Goal: Entertainment & Leisure: Consume media (video, audio)

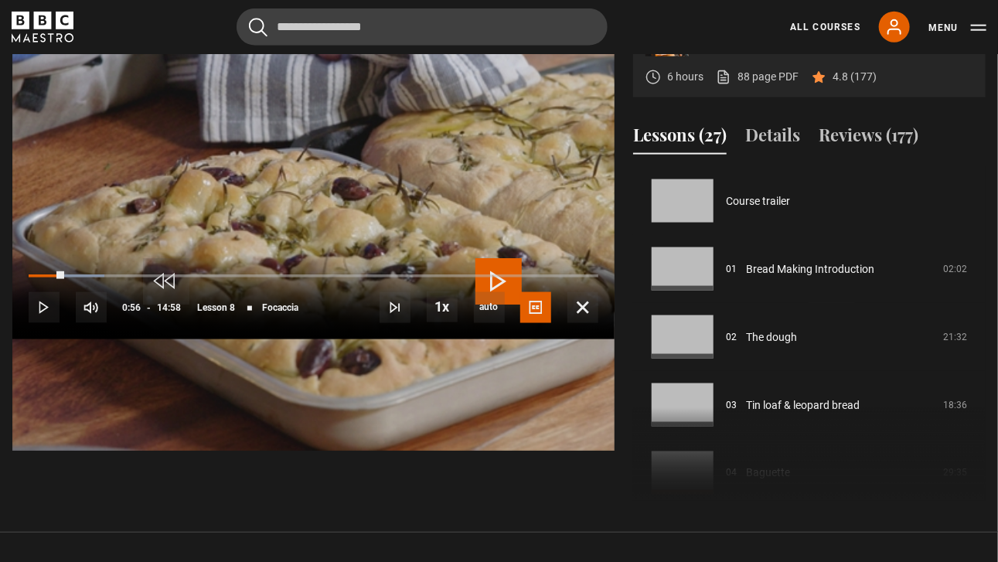
scroll to position [475, 0]
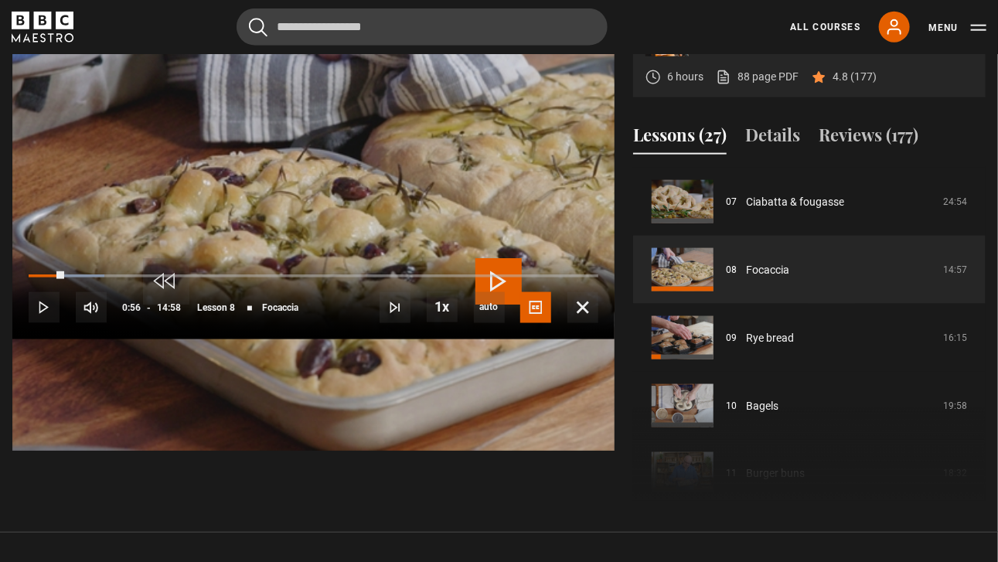
click at [497, 275] on span "Video Player" at bounding box center [498, 281] width 46 height 46
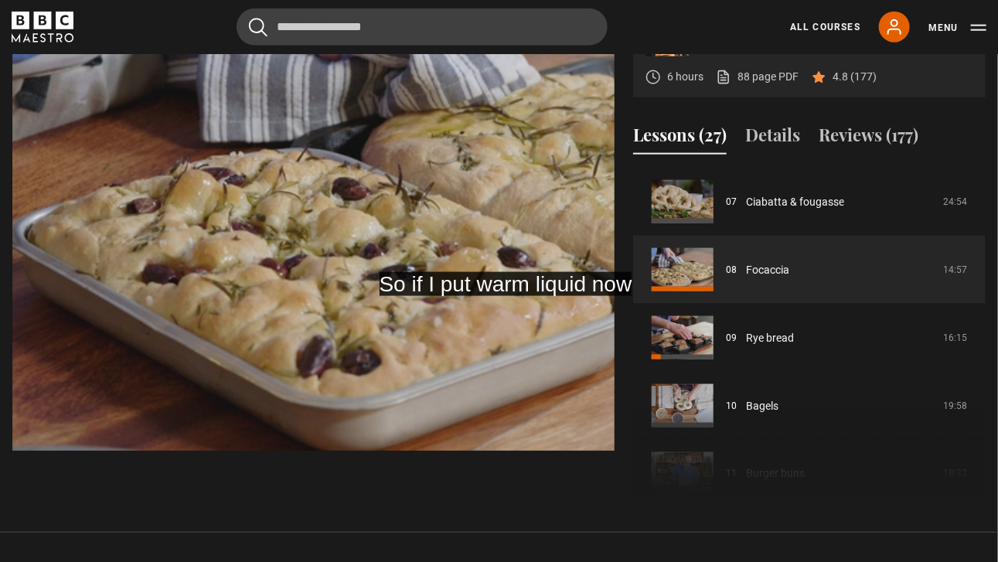
click at [195, 323] on video "Video Player" at bounding box center [313, 170] width 602 height 562
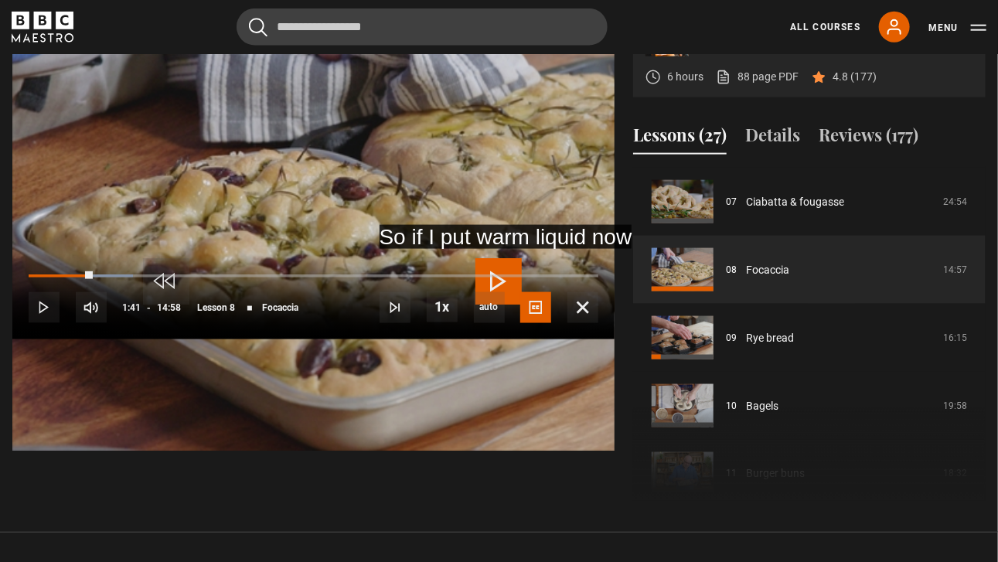
click at [499, 280] on span "Video Player" at bounding box center [498, 281] width 46 height 46
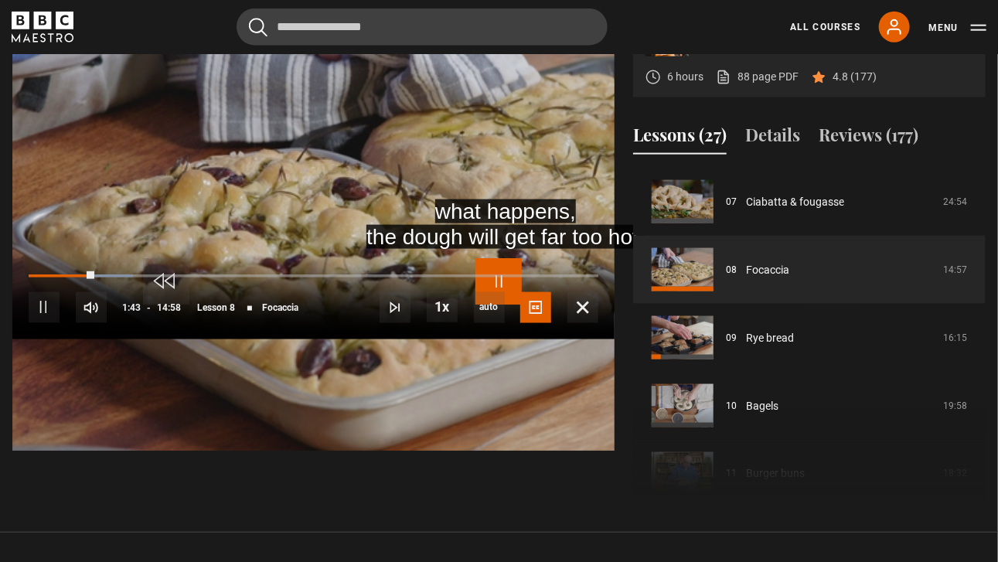
click at [499, 280] on span "Video Player" at bounding box center [498, 281] width 46 height 46
click at [495, 271] on span "Video Player" at bounding box center [498, 281] width 46 height 46
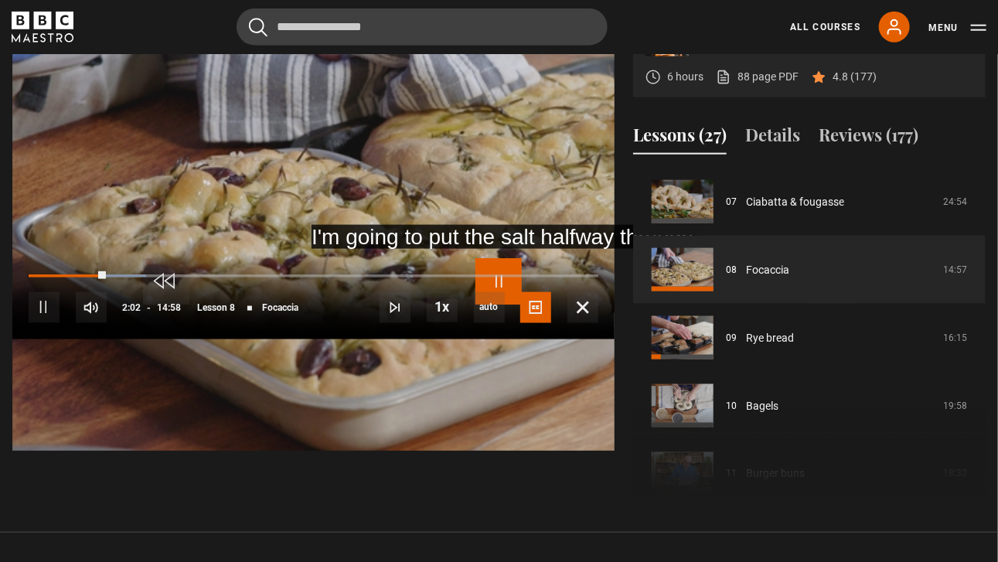
click at [495, 271] on span "Video Player" at bounding box center [498, 281] width 46 height 46
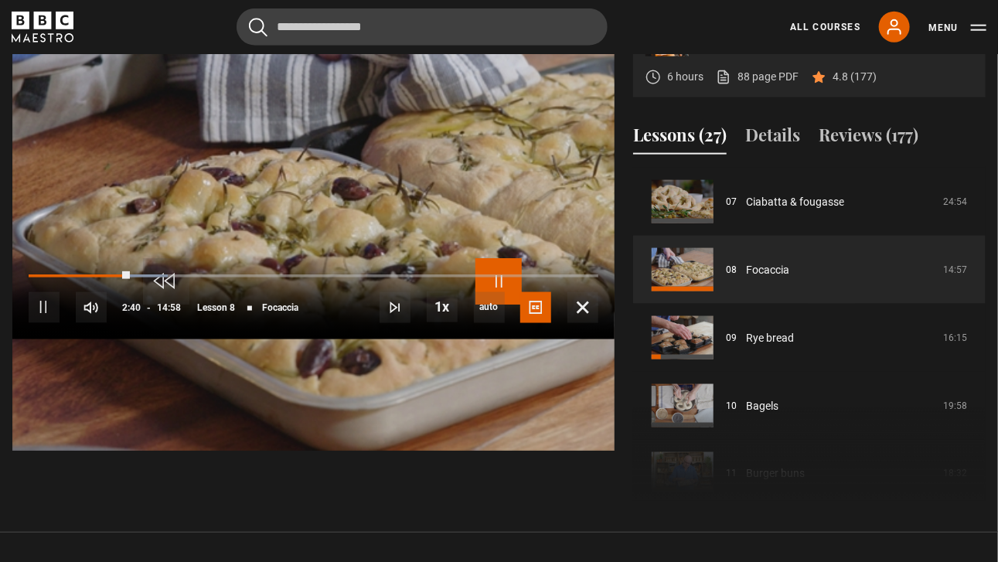
click at [495, 271] on span "Video Player" at bounding box center [498, 281] width 46 height 46
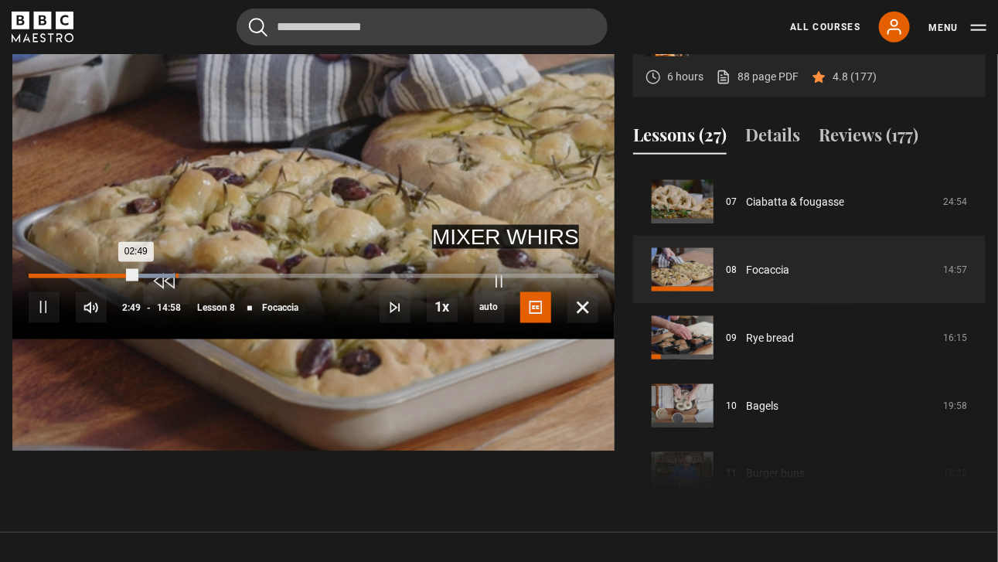
click at [136, 278] on div "02:49" at bounding box center [82, 276] width 107 height 5
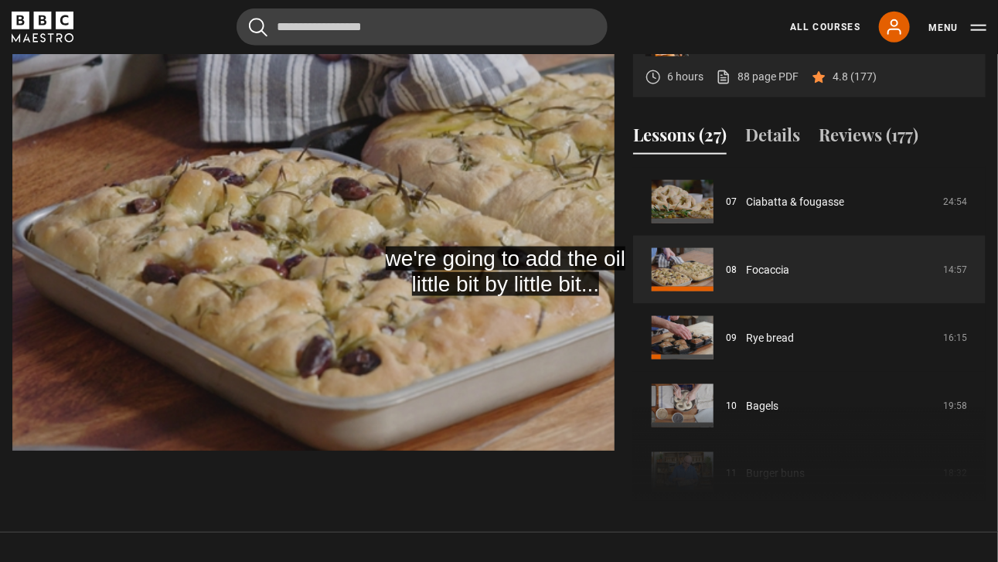
click at [324, 344] on video "Video Player" at bounding box center [313, 170] width 602 height 562
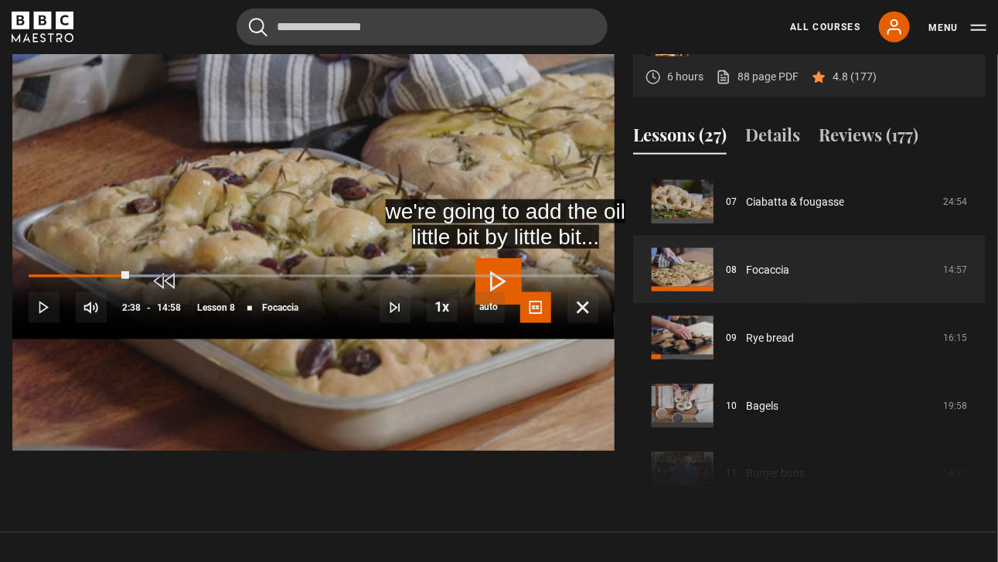
click at [324, 344] on video "Video Player" at bounding box center [313, 170] width 602 height 562
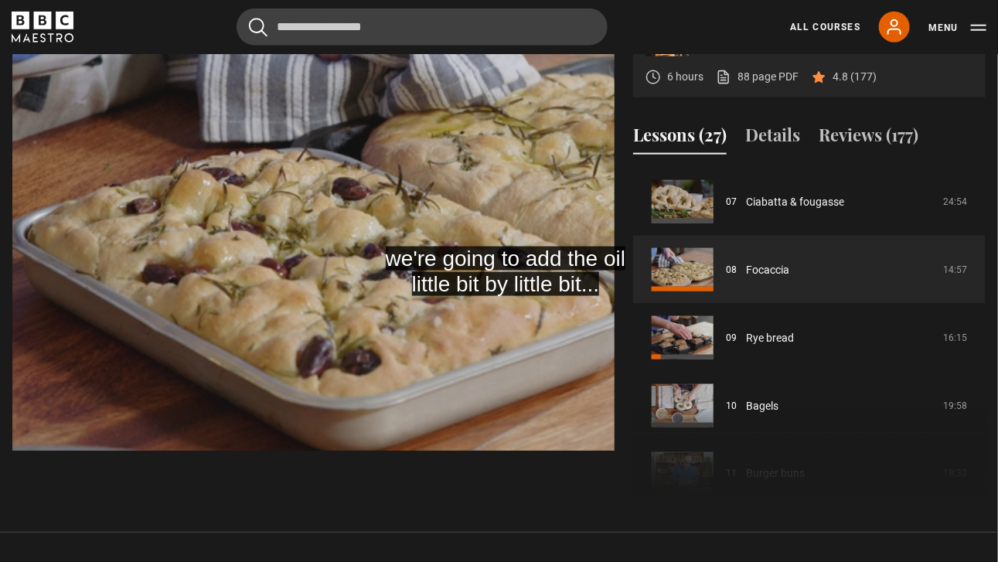
click at [324, 344] on video "Video Player" at bounding box center [313, 170] width 602 height 562
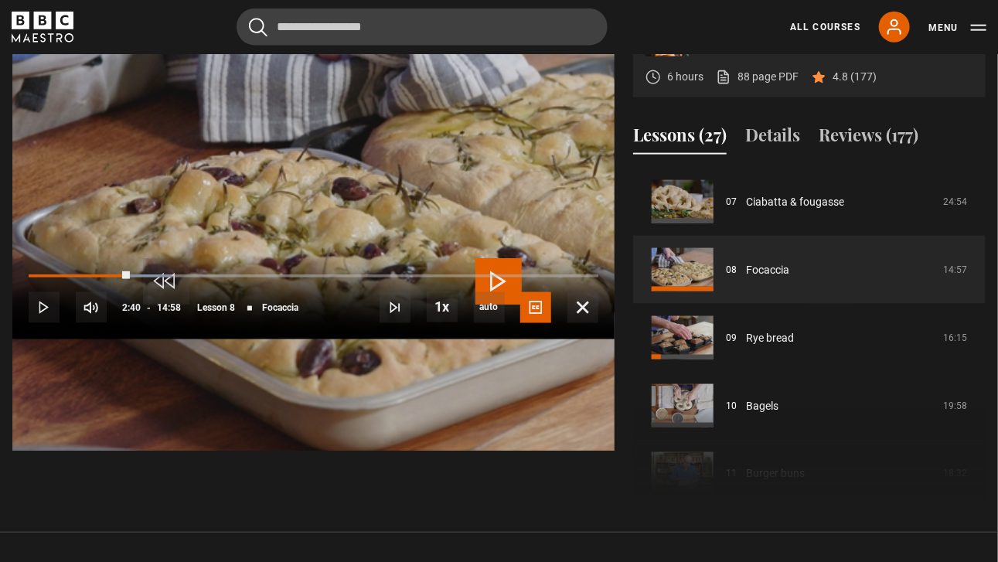
click at [324, 344] on video "Video Player" at bounding box center [313, 170] width 602 height 562
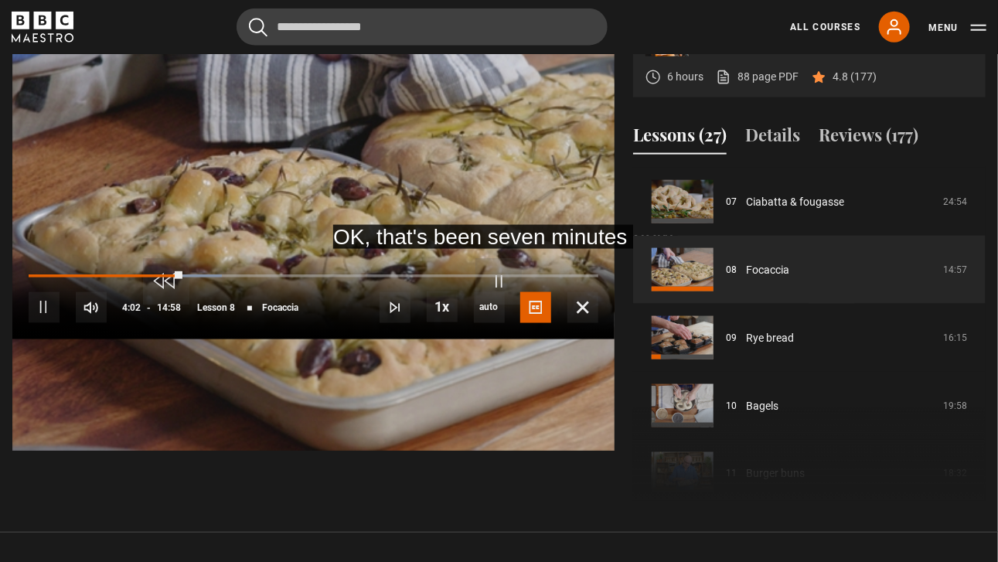
click at [324, 344] on video "Video Player" at bounding box center [313, 170] width 602 height 562
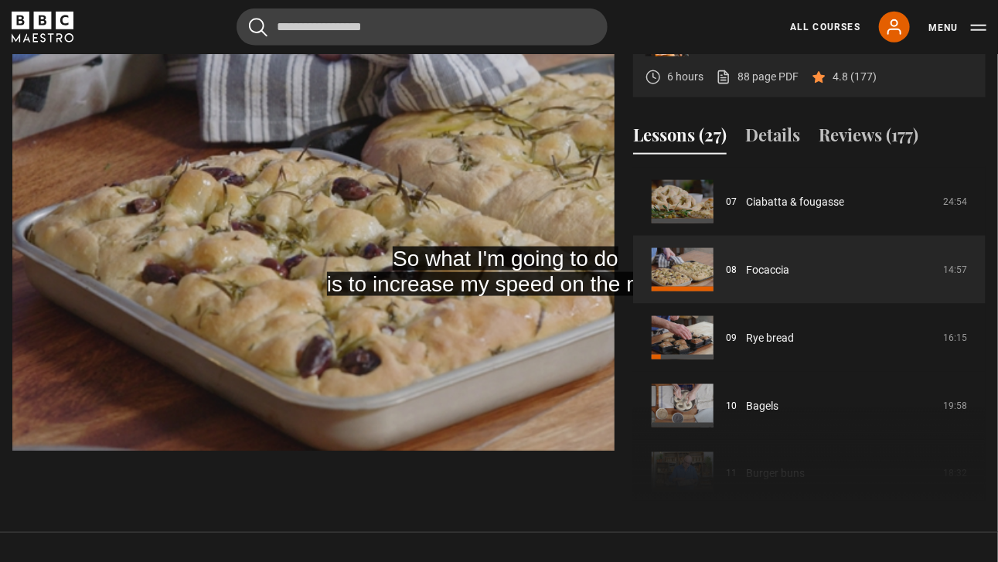
click at [324, 344] on video "Video Player" at bounding box center [313, 170] width 602 height 562
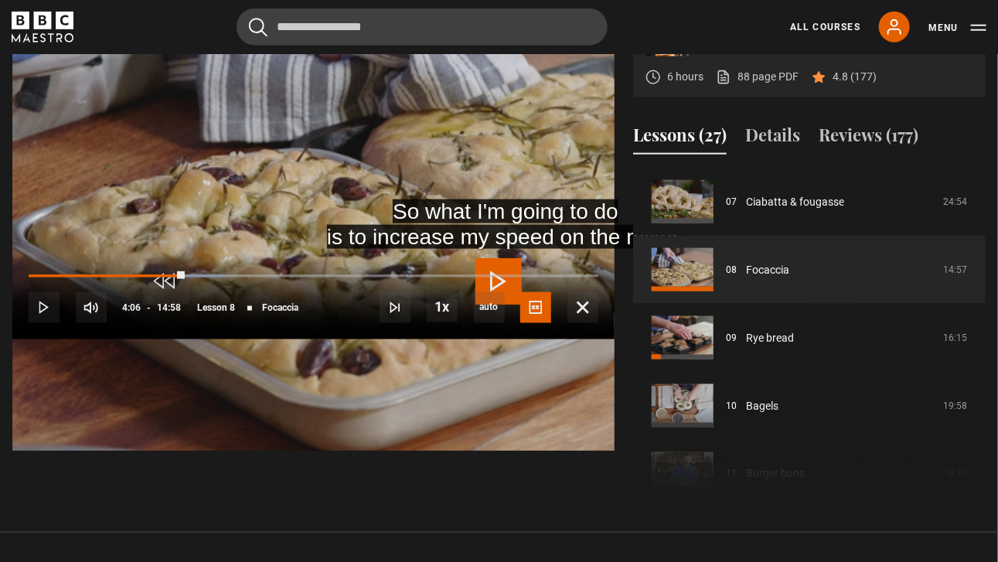
click at [324, 344] on video "Video Player" at bounding box center [313, 170] width 602 height 562
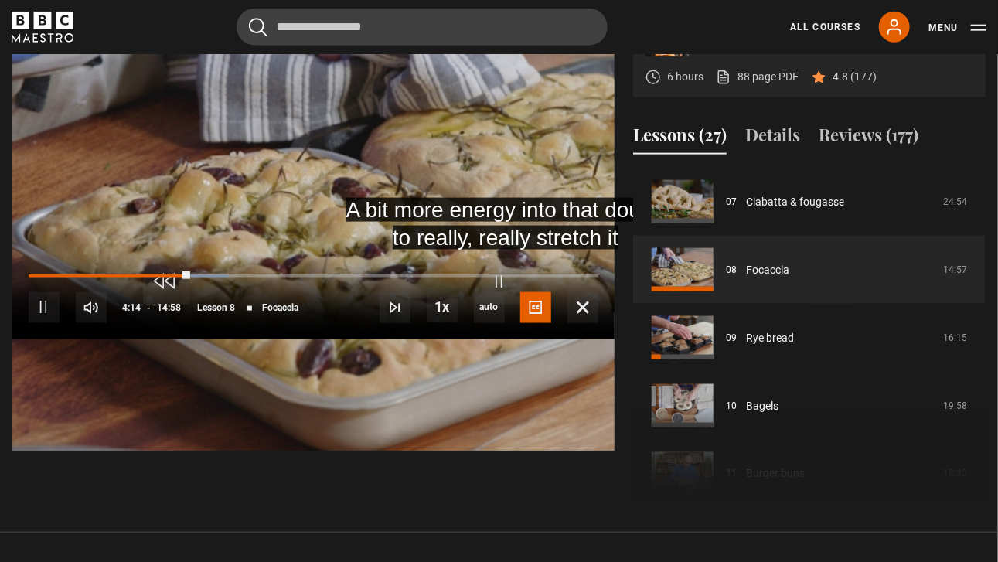
click at [324, 344] on video "Video Player" at bounding box center [313, 170] width 602 height 562
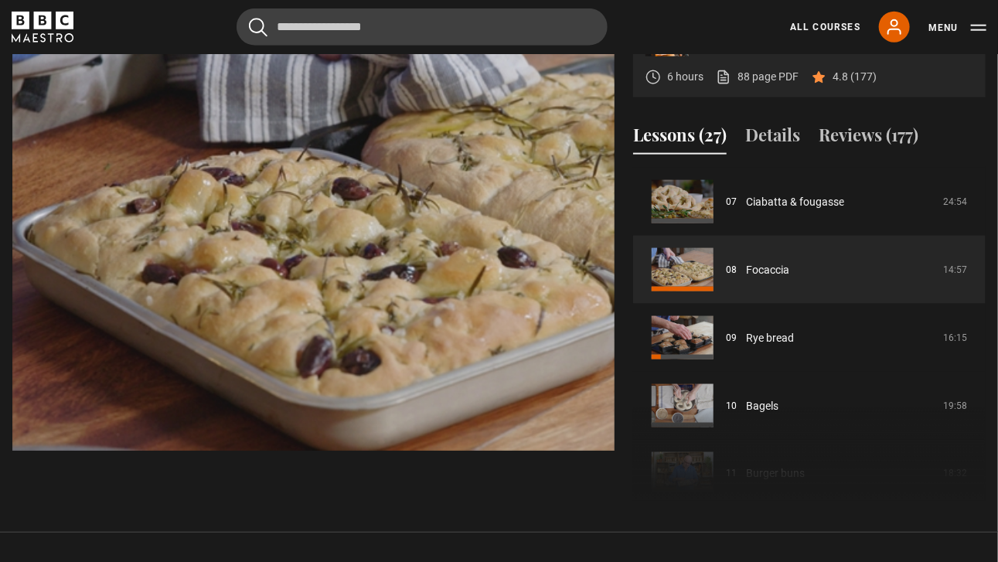
click at [324, 344] on video "Video Player" at bounding box center [313, 170] width 602 height 562
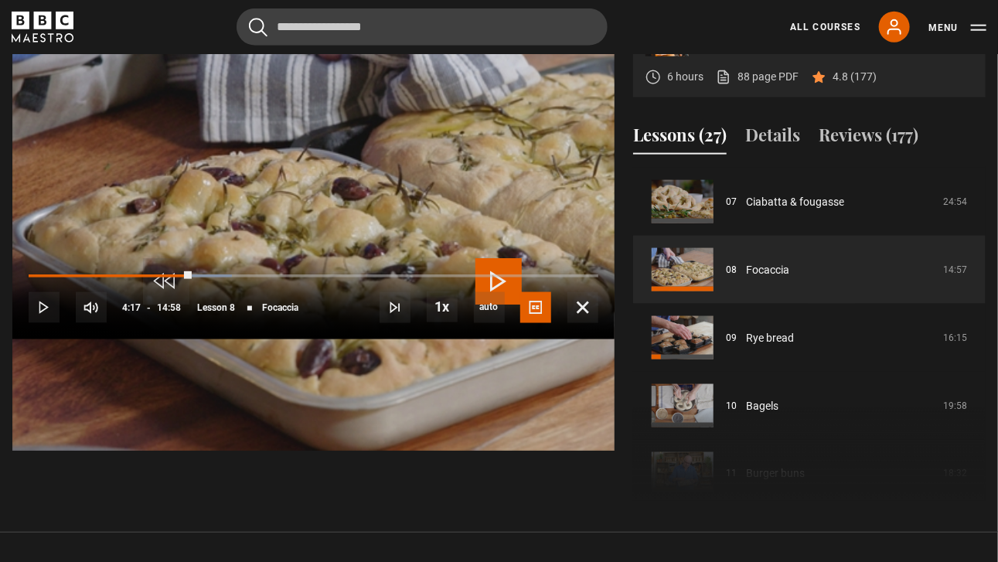
click at [324, 344] on video "Video Player" at bounding box center [313, 170] width 602 height 562
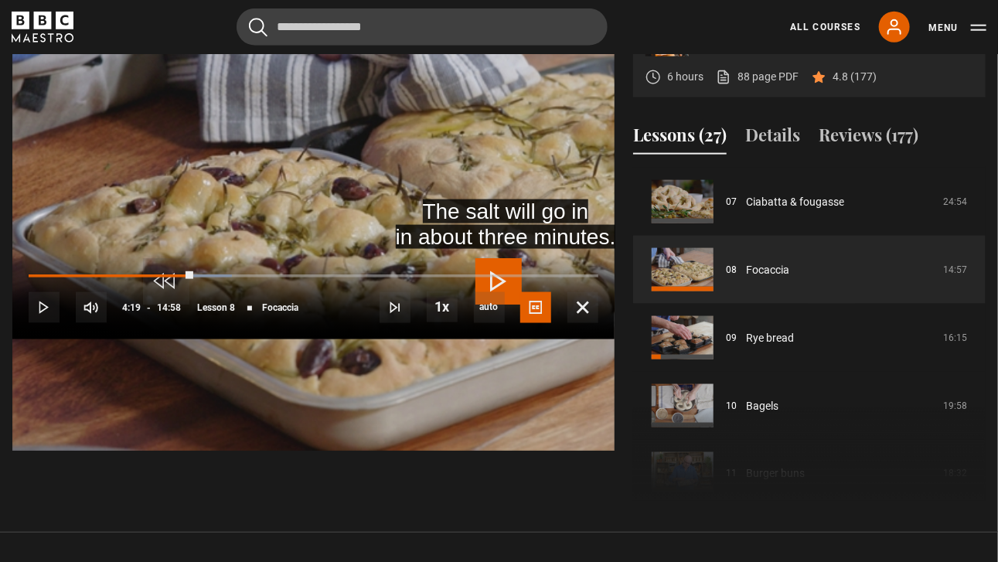
click at [324, 344] on video "Video Player" at bounding box center [313, 170] width 602 height 562
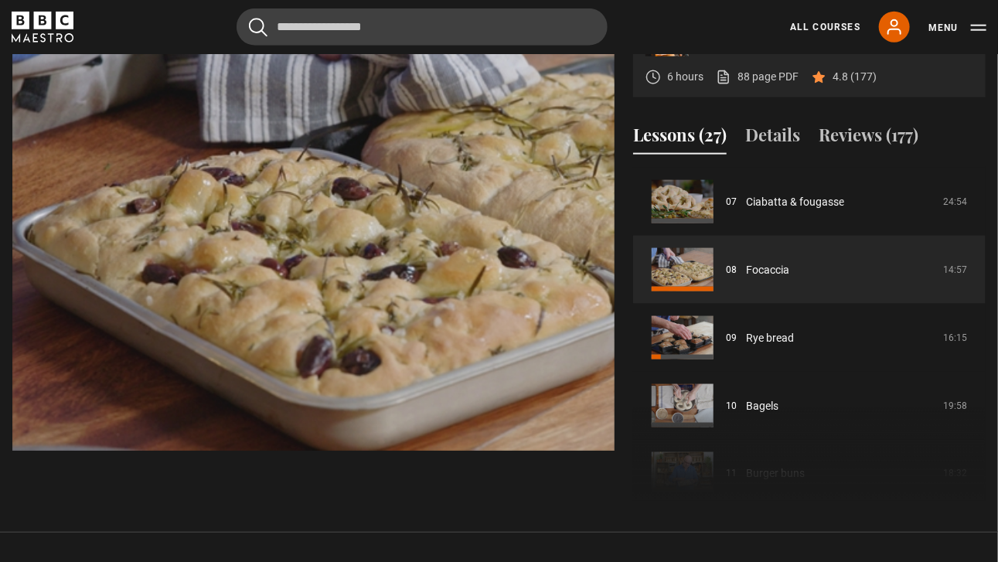
click at [324, 344] on video "Video Player" at bounding box center [313, 170] width 602 height 562
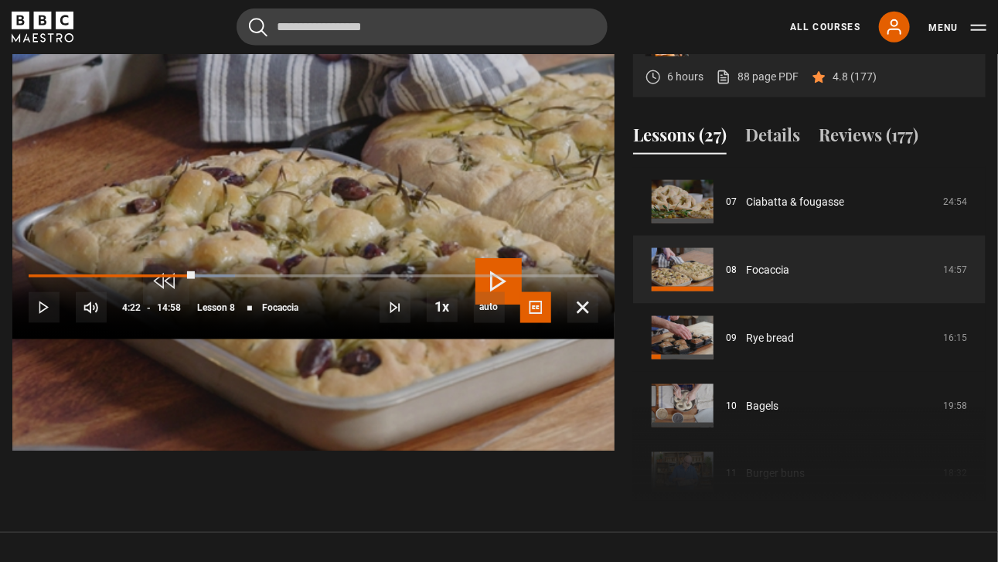
click at [324, 344] on video "Video Player" at bounding box center [313, 170] width 602 height 562
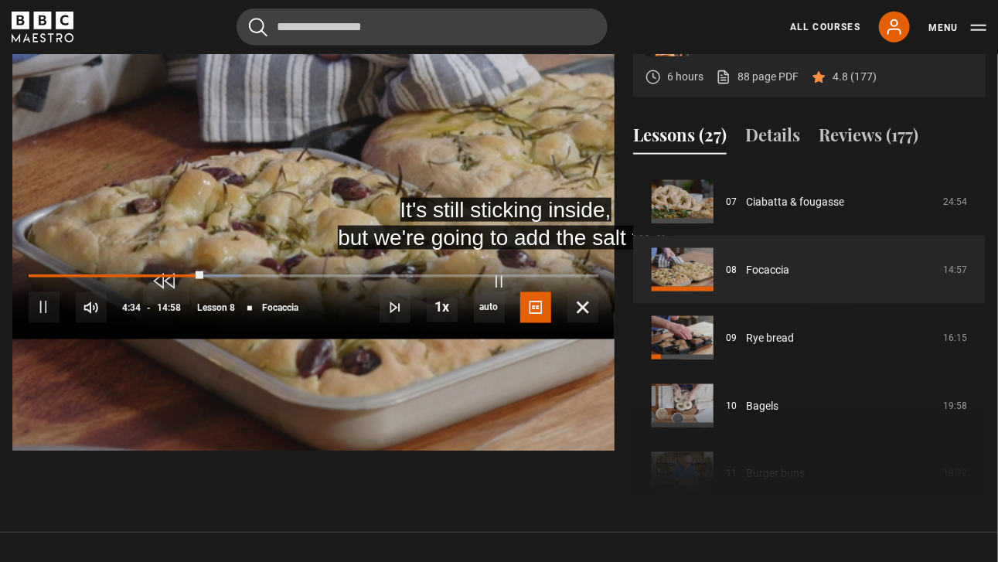
click at [324, 344] on video "Video Player" at bounding box center [313, 170] width 602 height 562
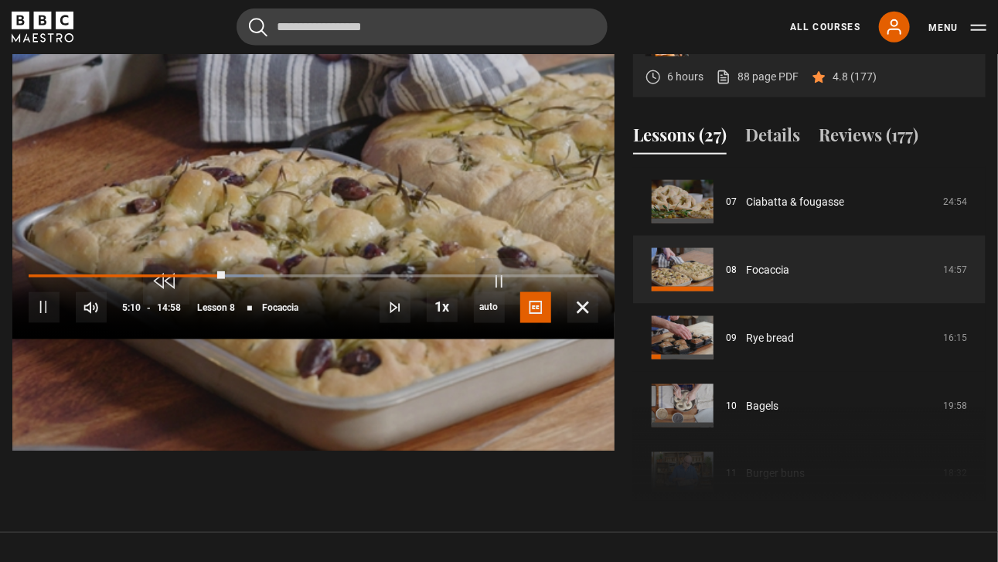
click at [324, 344] on video "Video Player" at bounding box center [313, 170] width 602 height 562
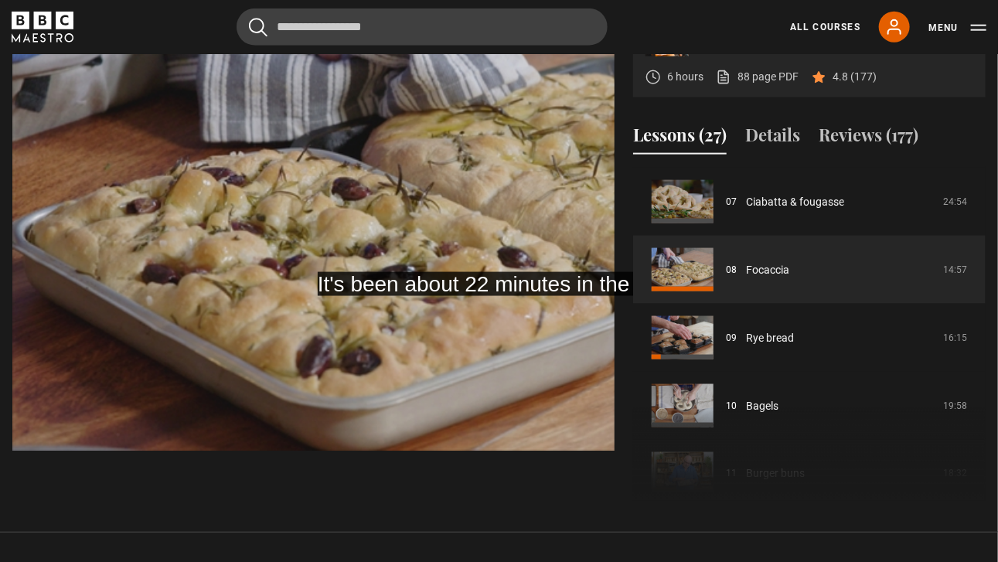
click at [324, 344] on video "Video Player" at bounding box center [313, 170] width 602 height 562
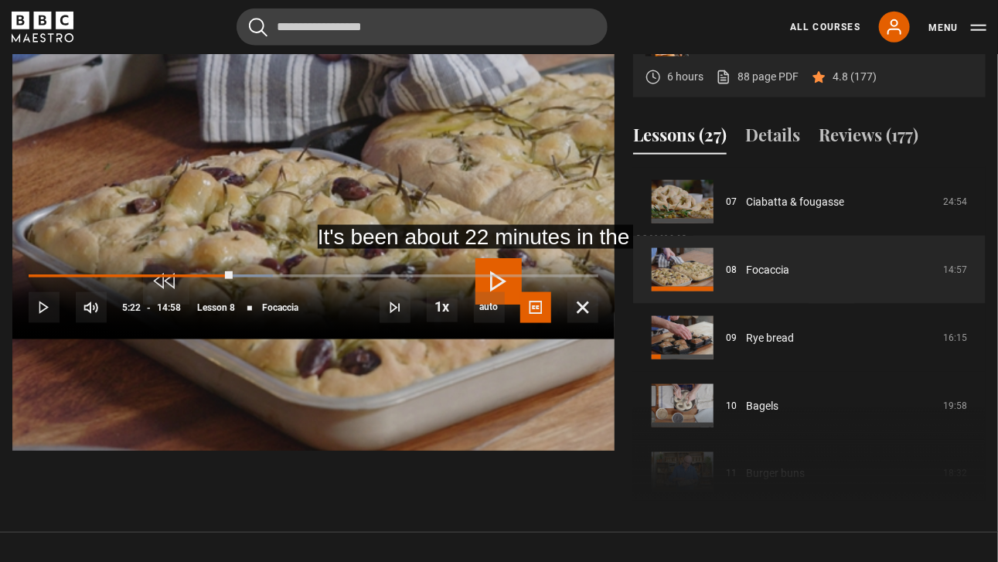
click at [324, 344] on video "Video Player" at bounding box center [313, 170] width 602 height 562
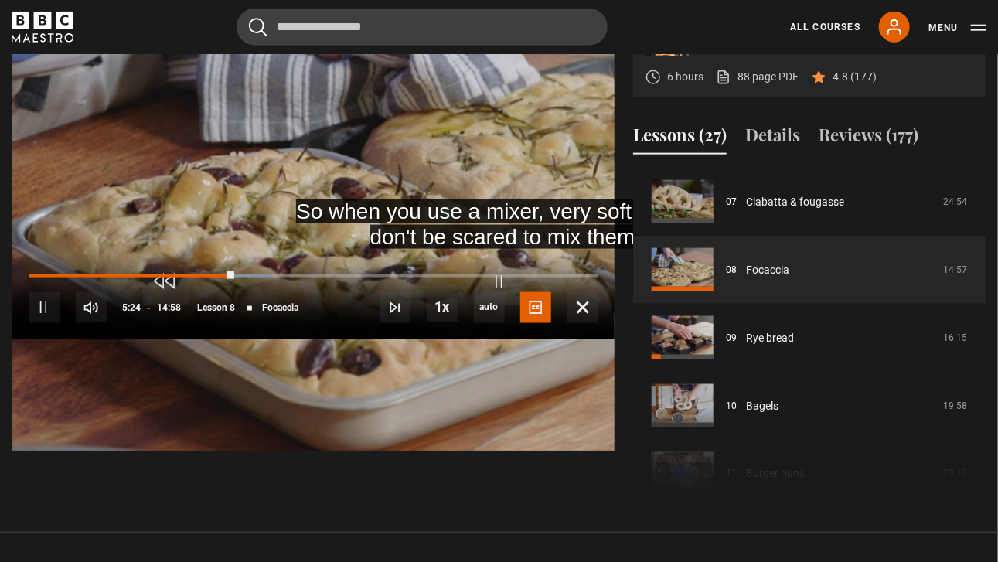
click at [324, 344] on video "Video Player" at bounding box center [313, 170] width 602 height 562
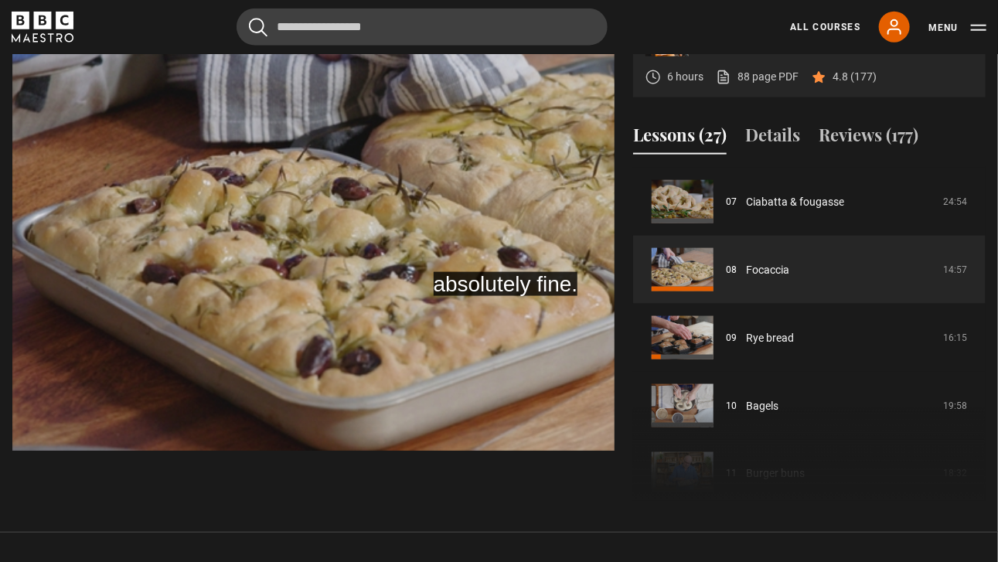
click at [324, 344] on video "Video Player" at bounding box center [313, 170] width 602 height 562
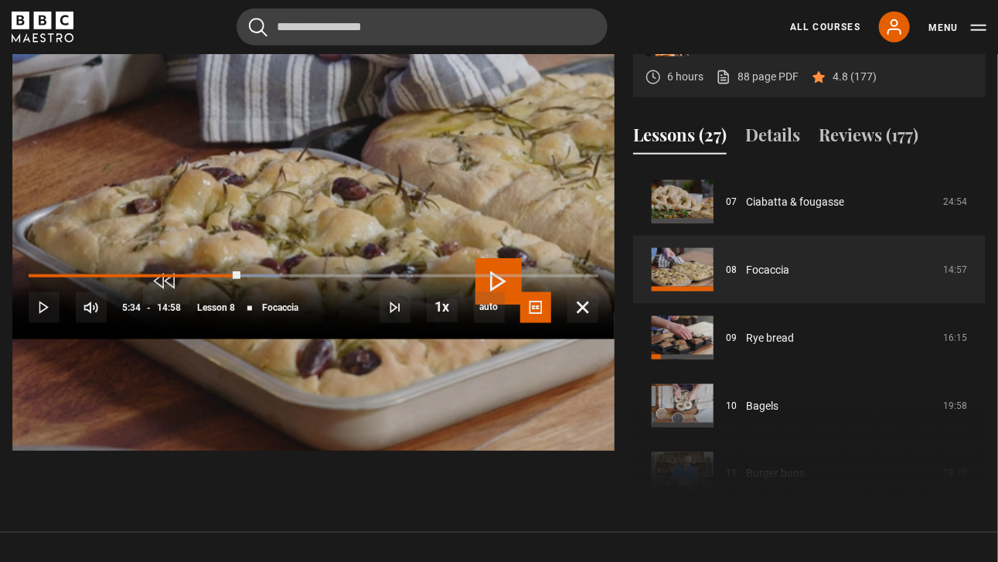
click at [327, 340] on div "10s Skip Back 10 seconds Play 10s Skip Forward 10 seconds Loaded : 43.99% 02:16…" at bounding box center [313, 297] width 602 height 86
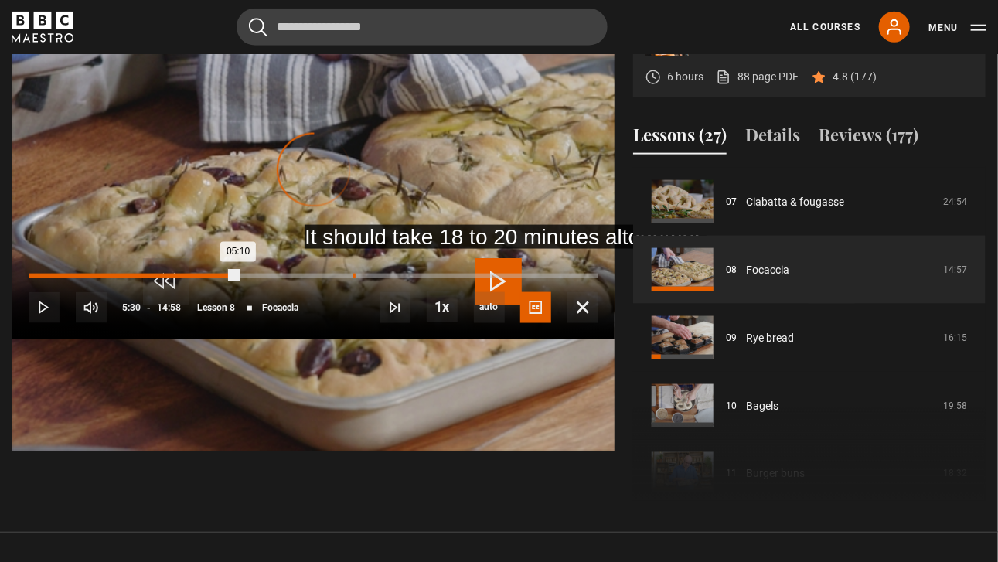
drag, startPoint x: 371, startPoint y: 496, endPoint x: 341, endPoint y: 506, distance: 32.0
click at [341, 285] on div "Loaded : 0.00% 05:01 05:10" at bounding box center [314, 284] width 570 height 2
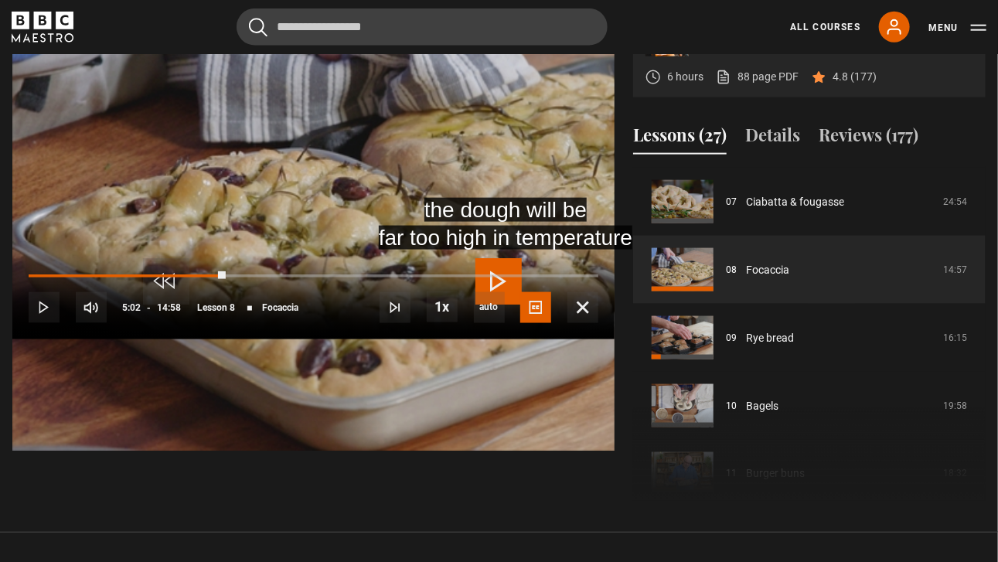
click at [395, 427] on video "Video Player" at bounding box center [313, 170] width 602 height 562
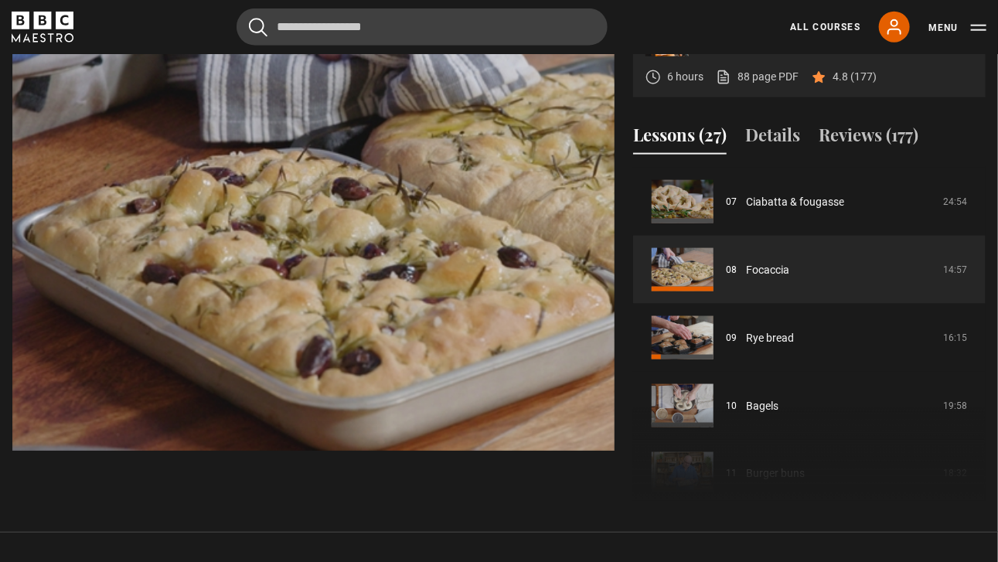
click at [467, 385] on video "Video Player" at bounding box center [313, 170] width 602 height 562
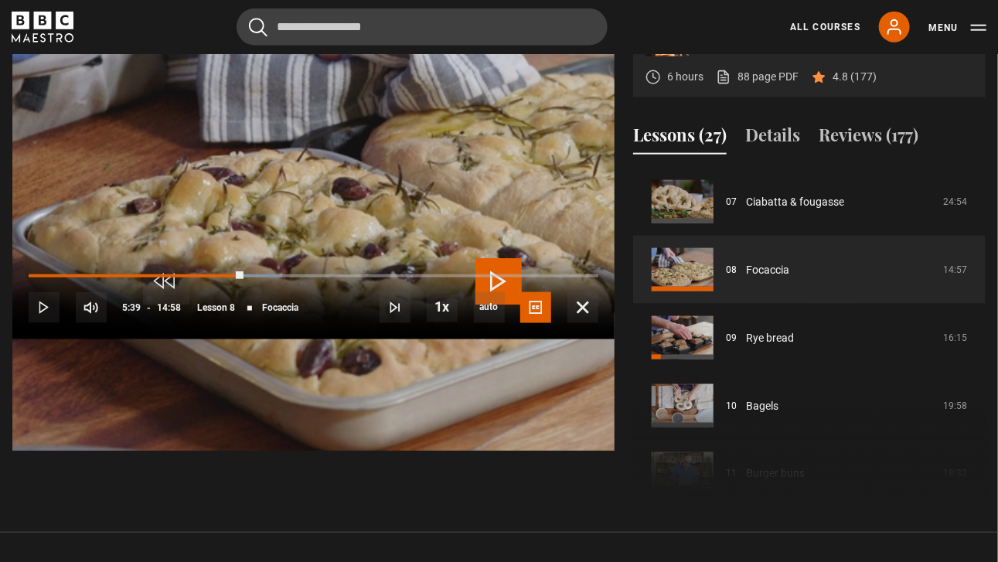
click at [467, 385] on video "Video Player" at bounding box center [313, 170] width 602 height 562
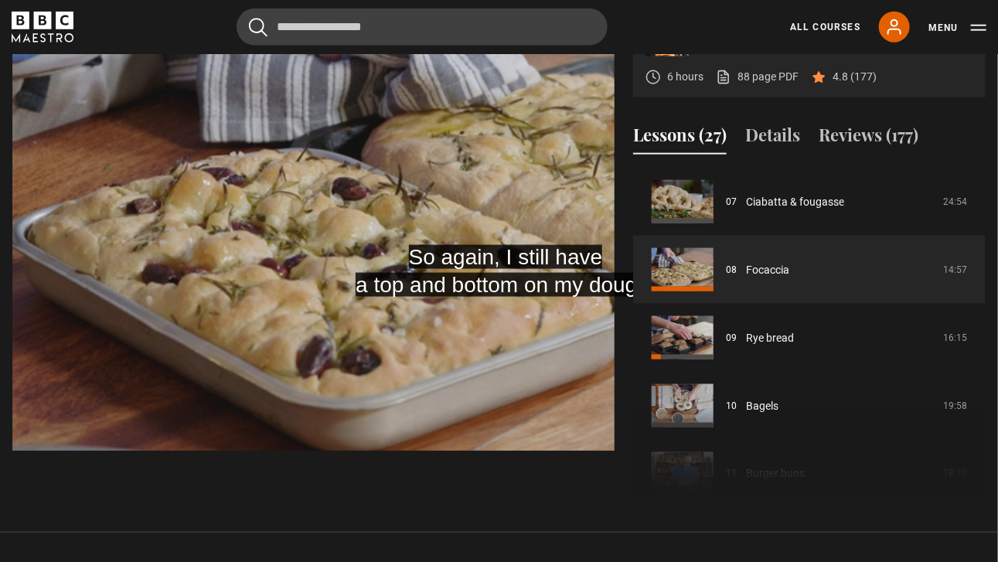
click at [467, 385] on video "Video Player" at bounding box center [313, 170] width 602 height 562
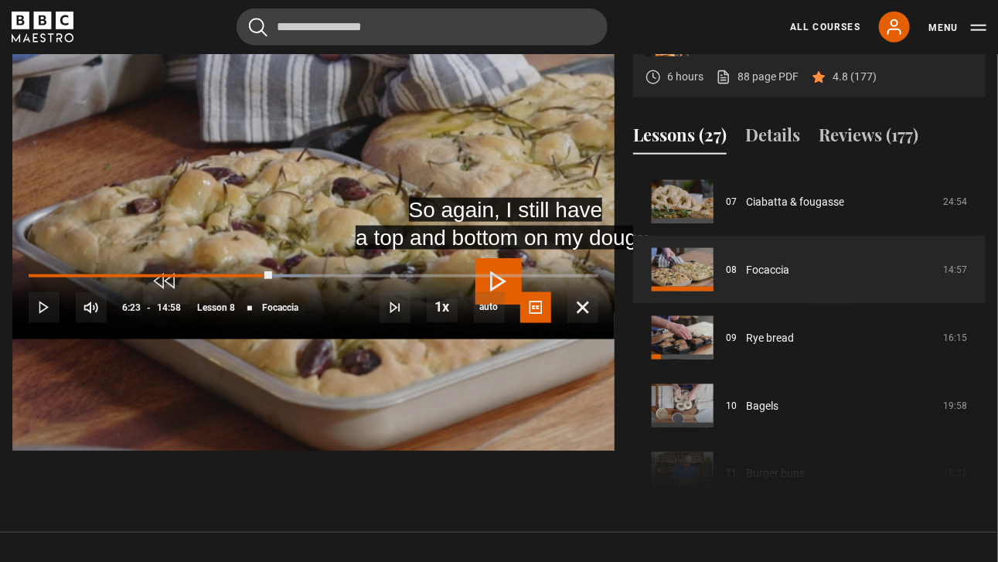
click at [467, 385] on video "Video Player" at bounding box center [313, 170] width 602 height 562
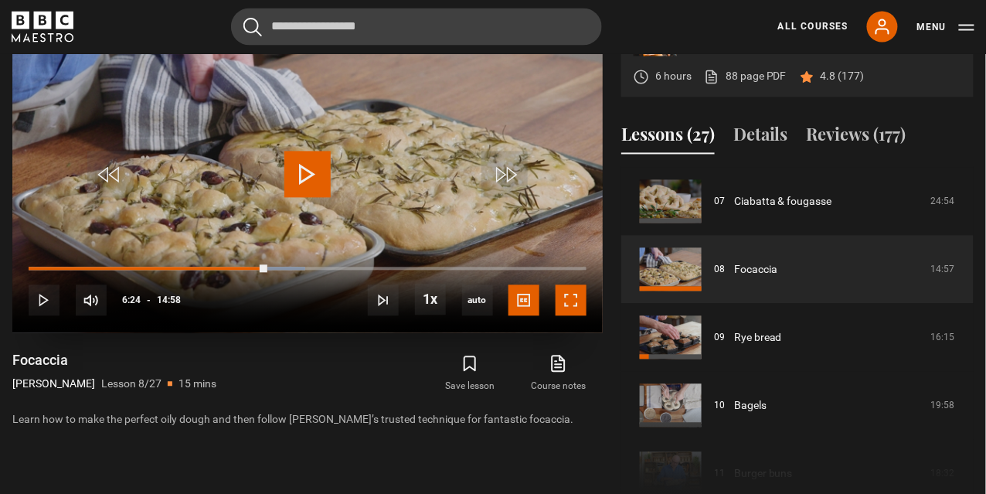
click at [572, 301] on span "Video Player" at bounding box center [571, 300] width 31 height 31
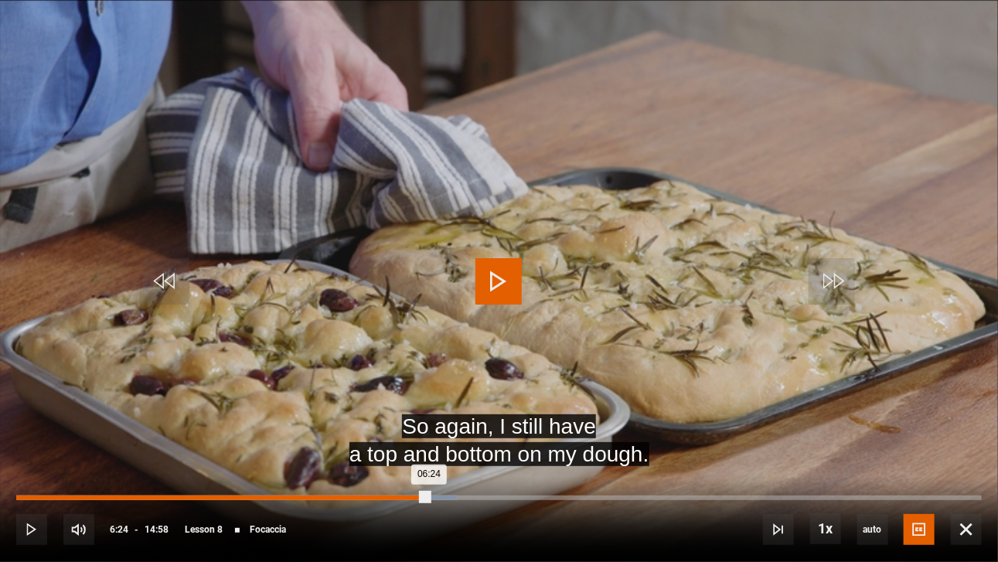
click at [414, 498] on div "Loaded : 45.66% 06:09 06:24" at bounding box center [499, 498] width 966 height 5
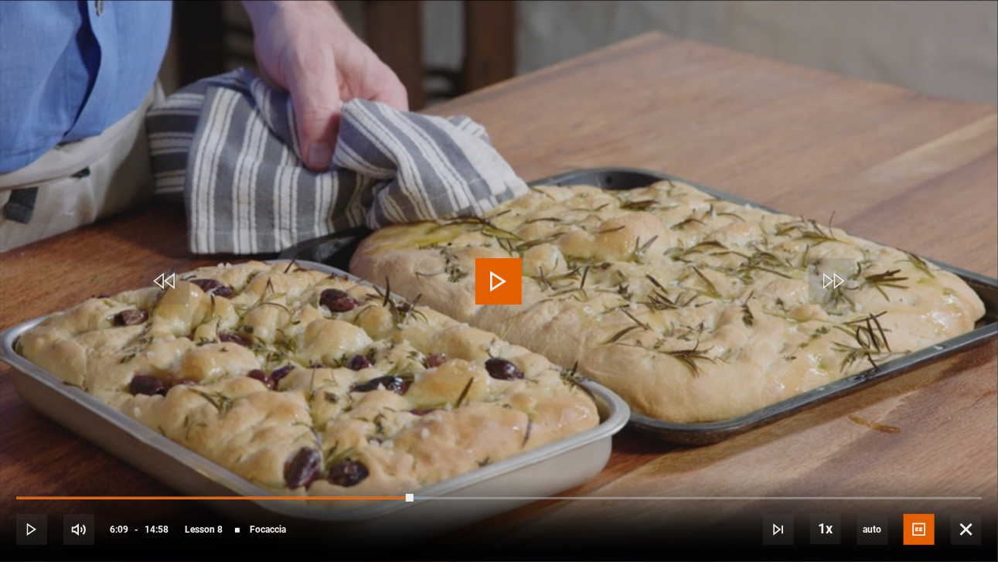
click at [357, 298] on video "Video Player" at bounding box center [499, 281] width 998 height 562
click at [472, 494] on div "10s Skip Back 10 seconds Pause 10s Skip Forward 10 seconds Loaded : 61.25% 07:0…" at bounding box center [499, 519] width 998 height 86
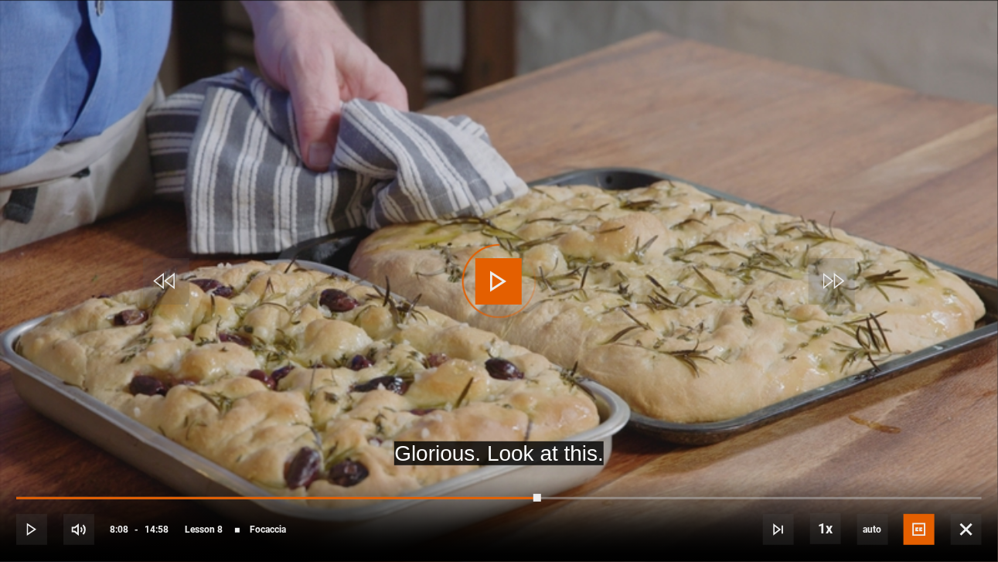
drag, startPoint x: 542, startPoint y: 495, endPoint x: 470, endPoint y: 511, distance: 73.7
click at [470, 511] on div "10s Skip Back 10 seconds Play 10s Skip Forward 10 seconds Loaded : 0.00% 07:09 …" at bounding box center [499, 519] width 998 height 86
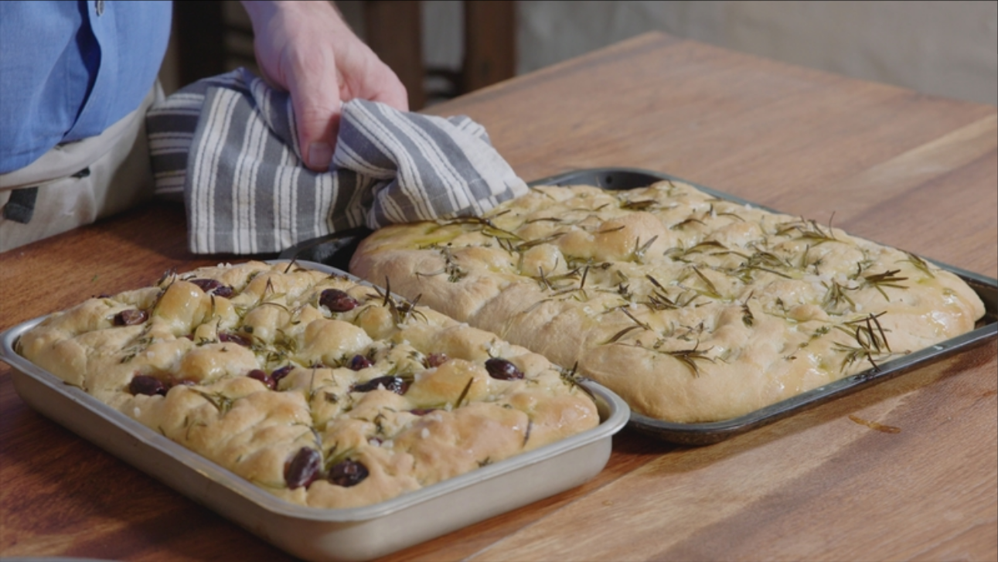
click at [59, 158] on video "Video Player" at bounding box center [499, 281] width 998 height 562
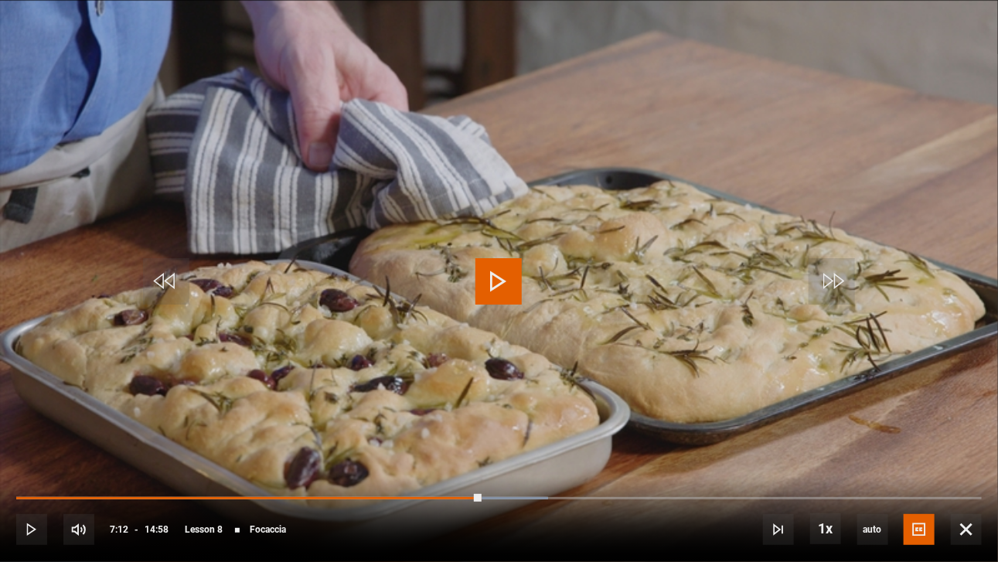
click at [495, 281] on span "Video Player" at bounding box center [498, 281] width 46 height 46
click at [968, 532] on span "Video Player" at bounding box center [966, 529] width 31 height 31
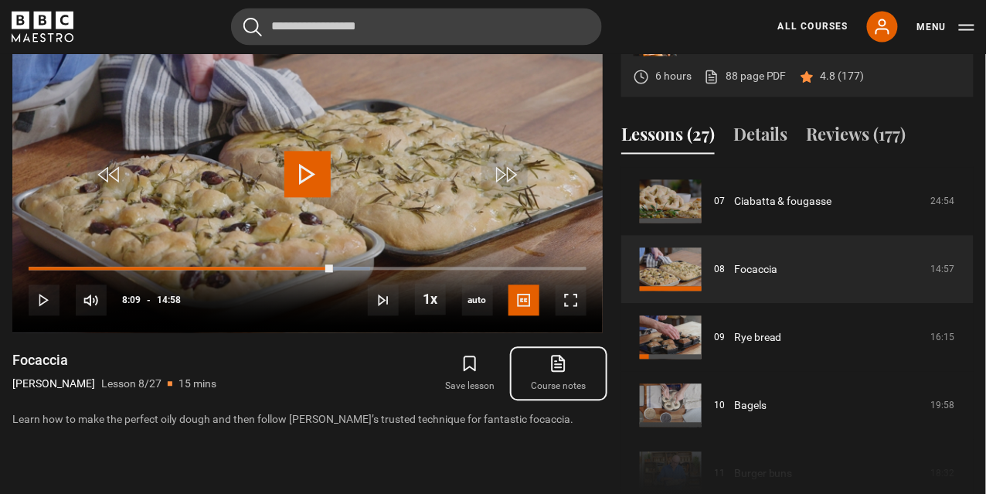
click at [561, 362] on icon at bounding box center [558, 364] width 19 height 19
